Goal: Transaction & Acquisition: Purchase product/service

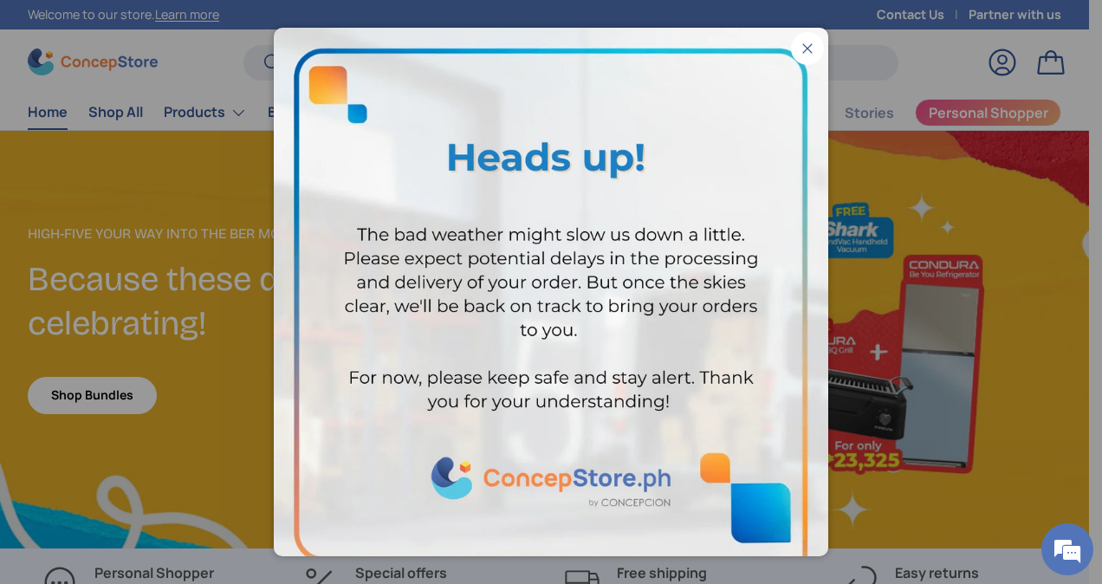
click at [792, 40] on button "Close" at bounding box center [807, 48] width 33 height 33
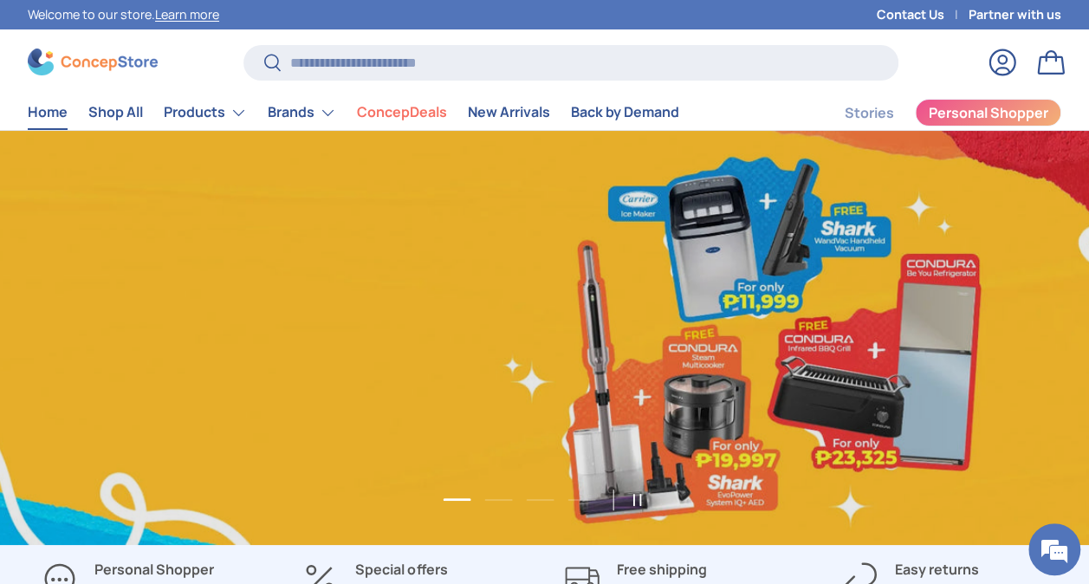
scroll to position [0, 1088]
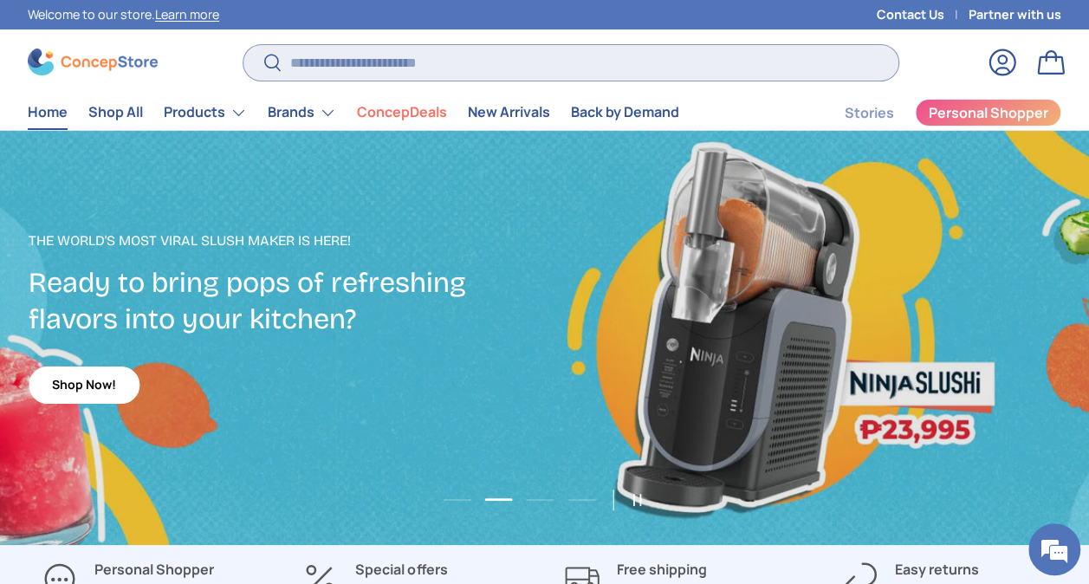
click at [406, 55] on input "Search" at bounding box center [570, 63] width 655 height 36
paste input "**********"
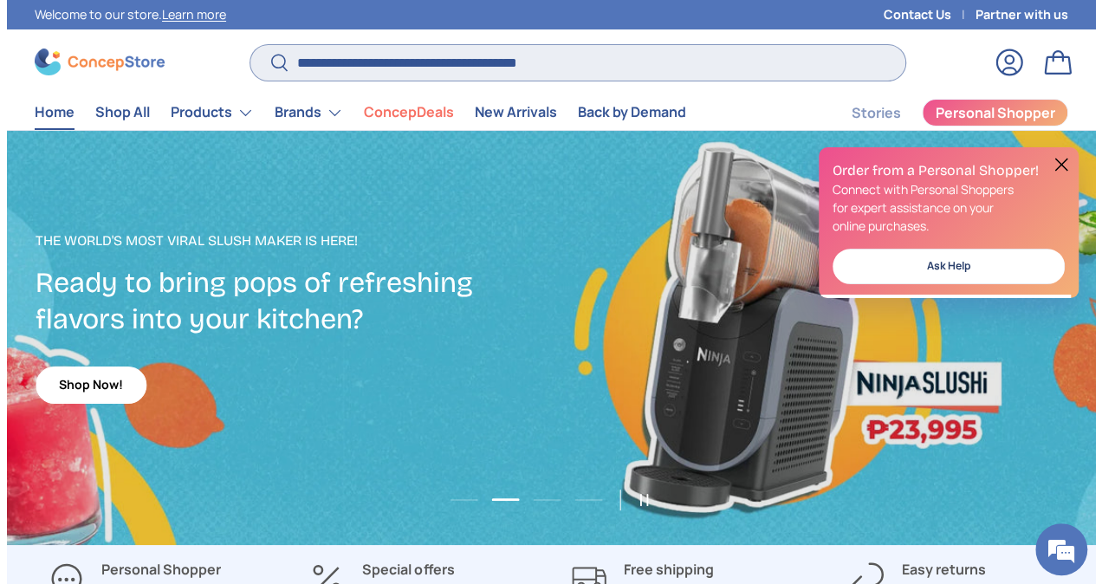
scroll to position [4407, 6909]
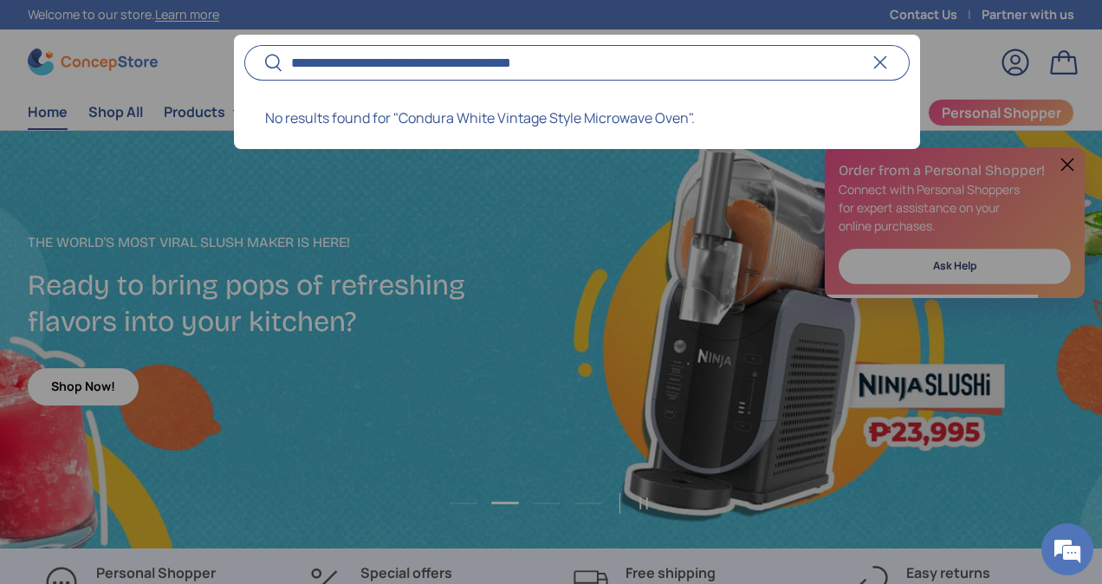
type input "**********"
click at [244, 43] on button "Search" at bounding box center [263, 63] width 39 height 41
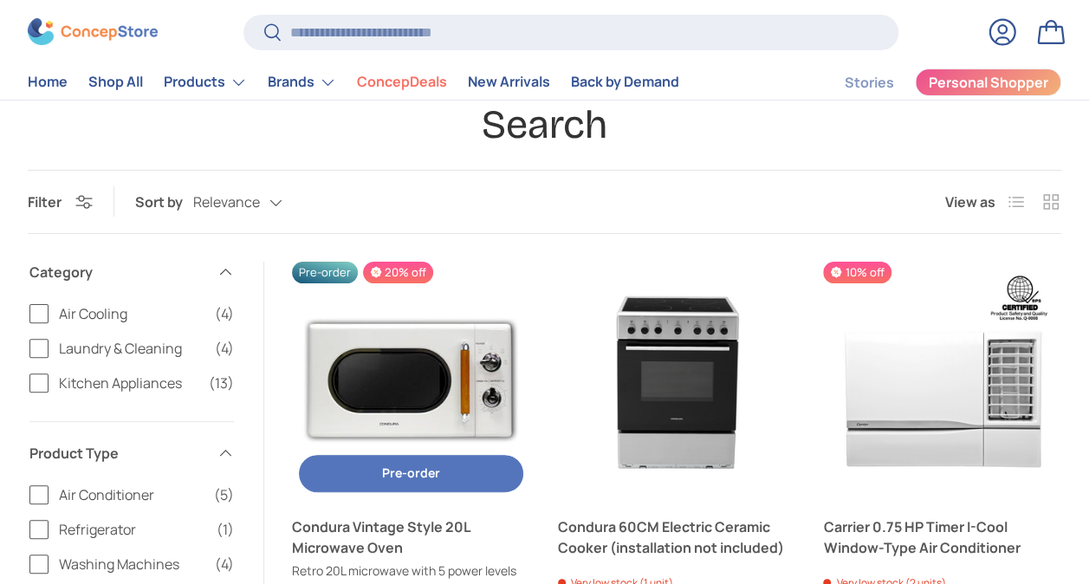
scroll to position [173, 0]
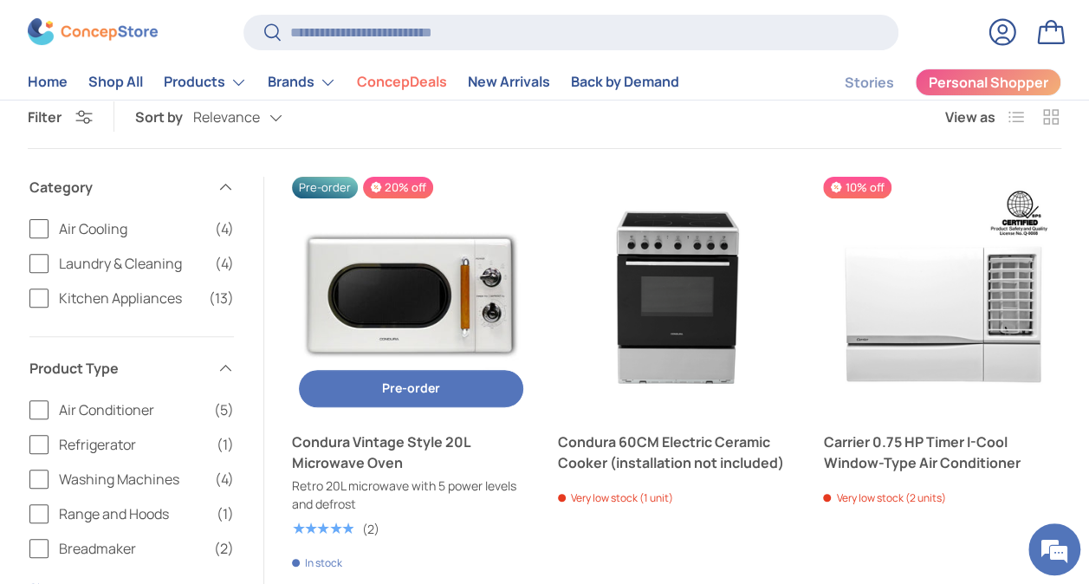
click at [381, 282] on img "Condura Vintage Style 20L Microwave Oven" at bounding box center [411, 296] width 238 height 238
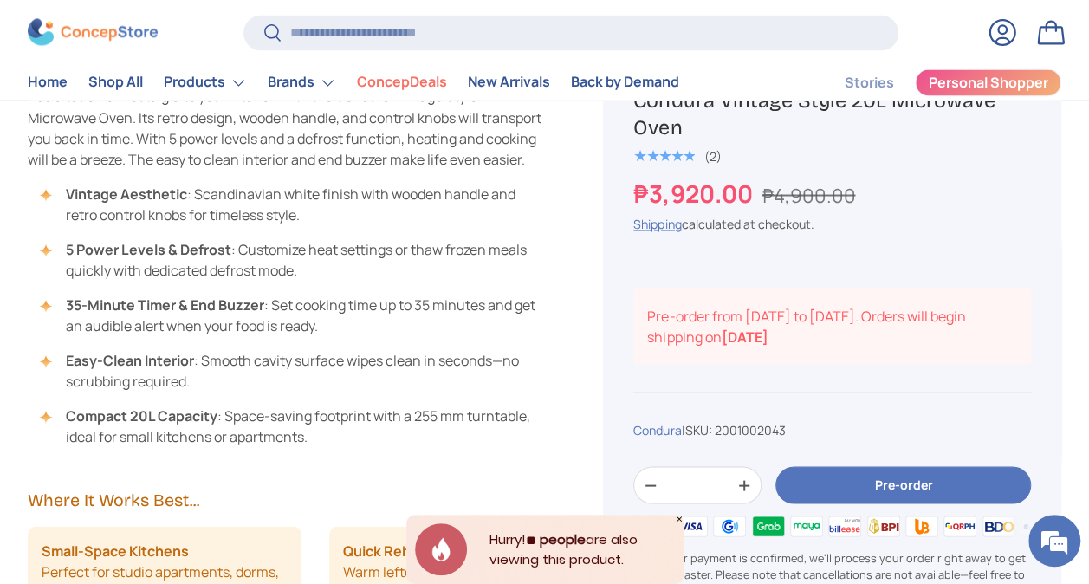
scroll to position [1375, 0]
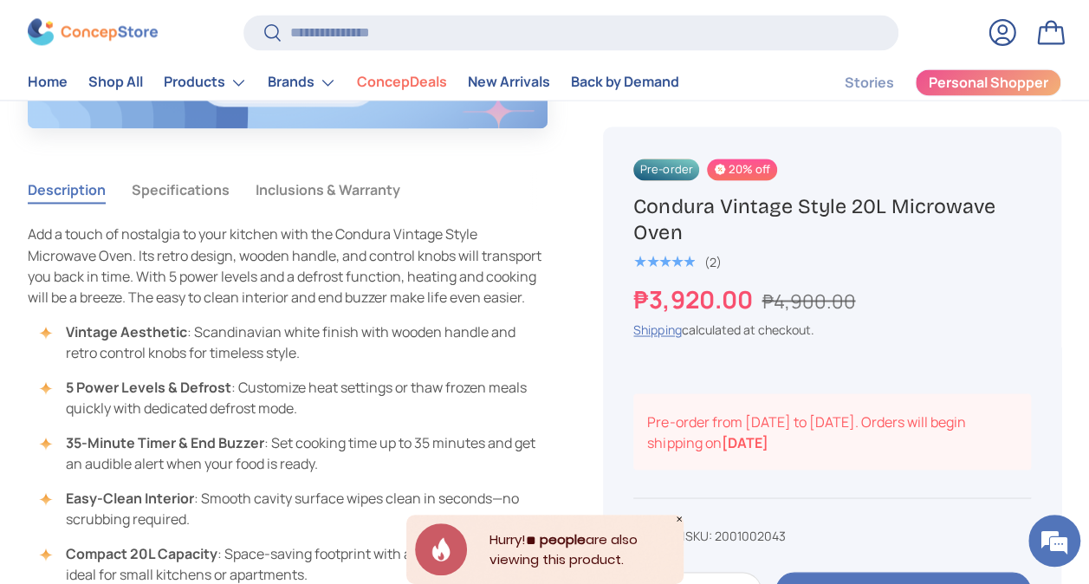
click at [173, 191] on button "Specifications" at bounding box center [181, 190] width 98 height 40
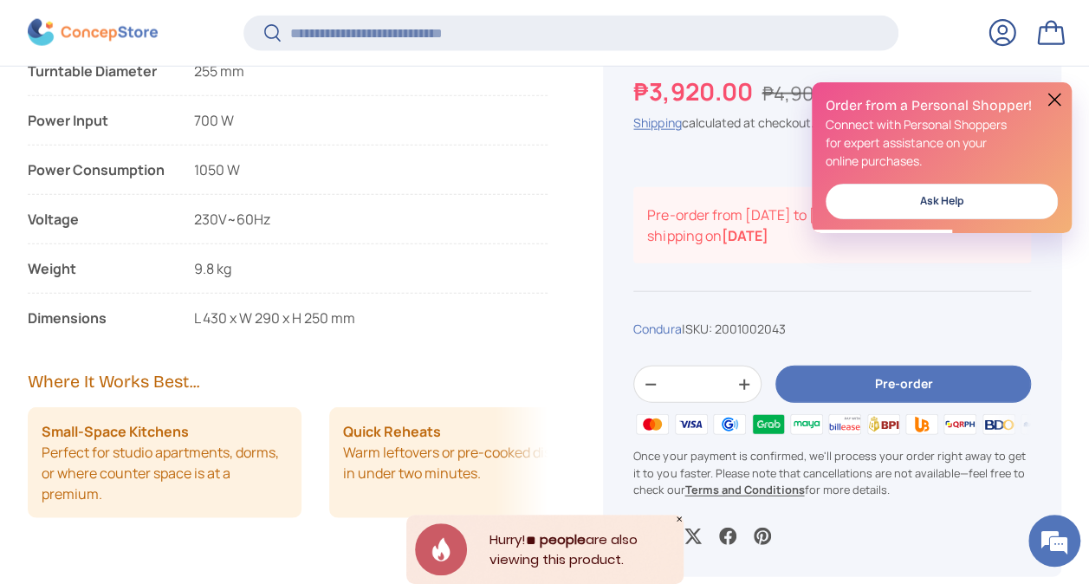
scroll to position [2064, 0]
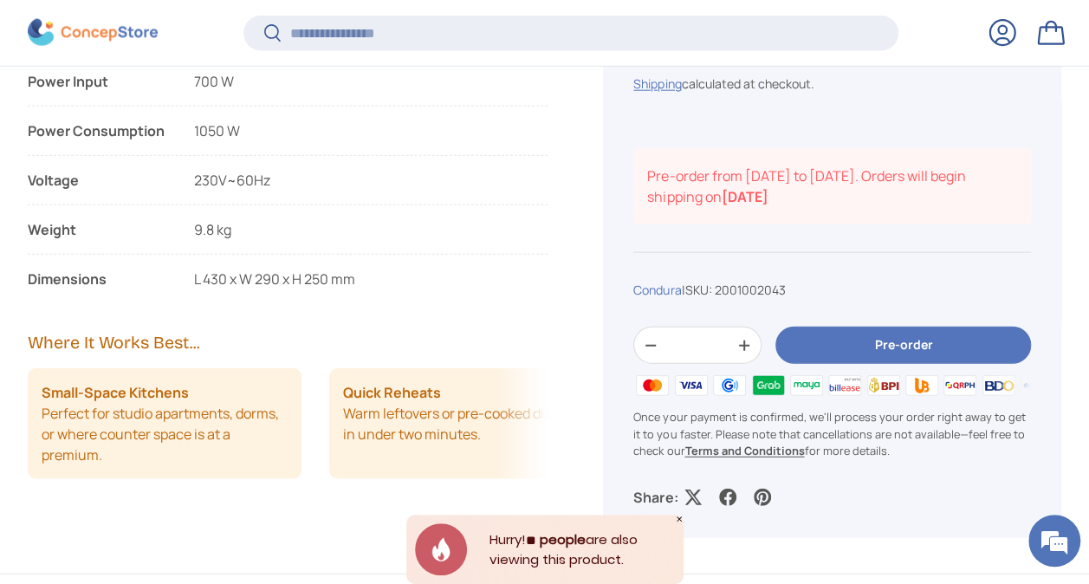
drag, startPoint x: 363, startPoint y: 296, endPoint x: 28, endPoint y: 291, distance: 335.4
click at [28, 289] on li "Dimensions L 430 x W 290 x H 250 mm" at bounding box center [288, 279] width 520 height 21
copy li "Dimensions L 430 x W 290 x H 250 mm"
